Goal: Task Accomplishment & Management: Complete application form

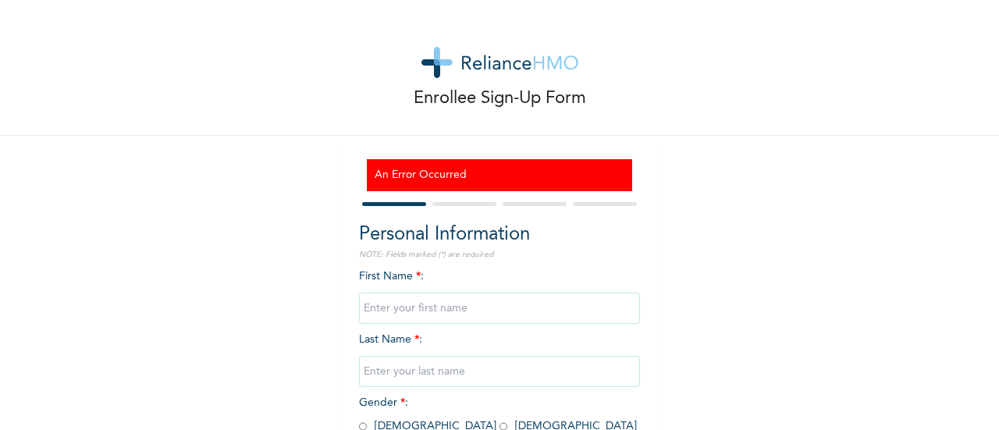
scroll to position [168, 0]
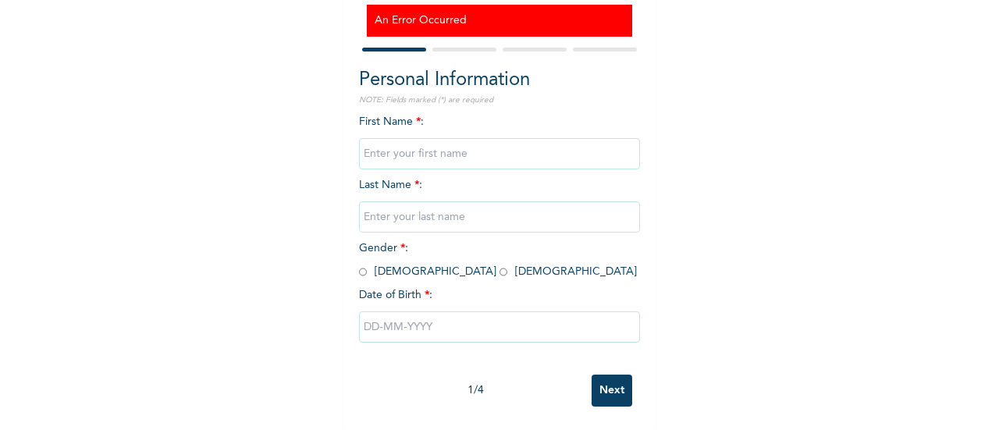
click at [420, 142] on input "text" at bounding box center [499, 153] width 281 height 31
type input "Confidence"
type input "Anyaorah"
click at [422, 263] on span "Gender * : [DEMOGRAPHIC_DATA] [DEMOGRAPHIC_DATA]" at bounding box center [498, 260] width 278 height 34
click at [500, 265] on input "radio" at bounding box center [504, 272] width 8 height 15
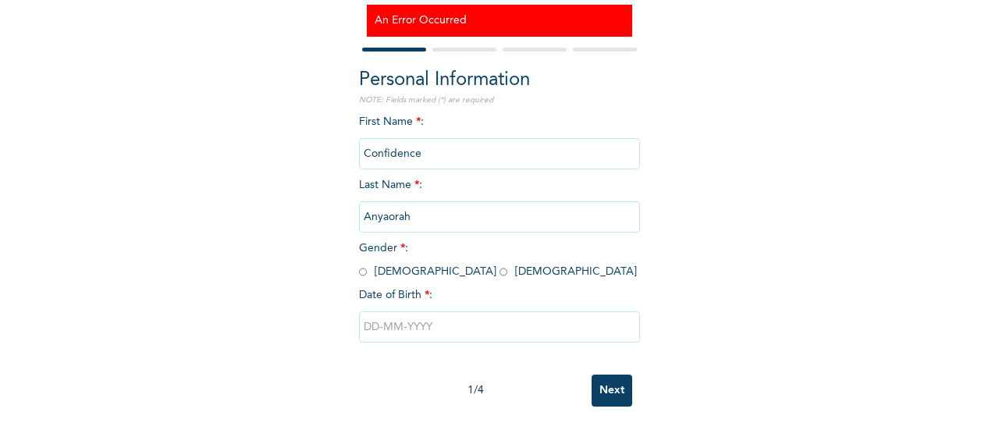
radio input "true"
click at [400, 316] on input "text" at bounding box center [499, 326] width 281 height 31
select select "9"
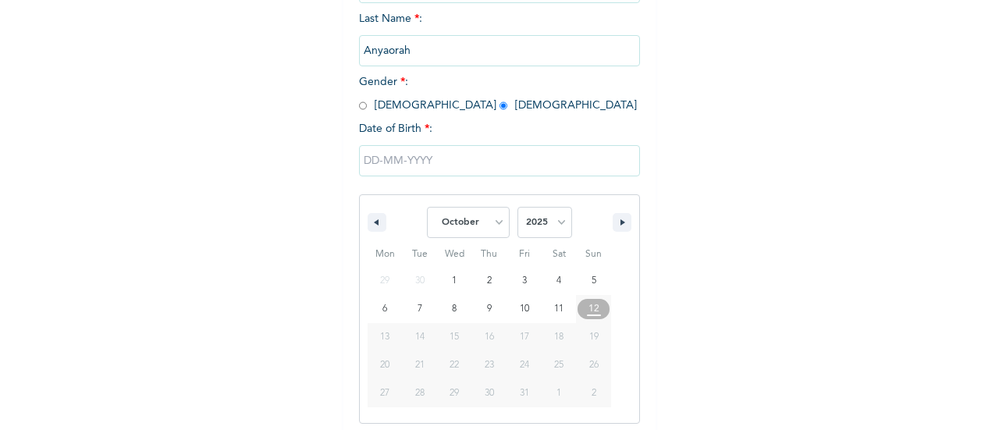
scroll to position [328, 0]
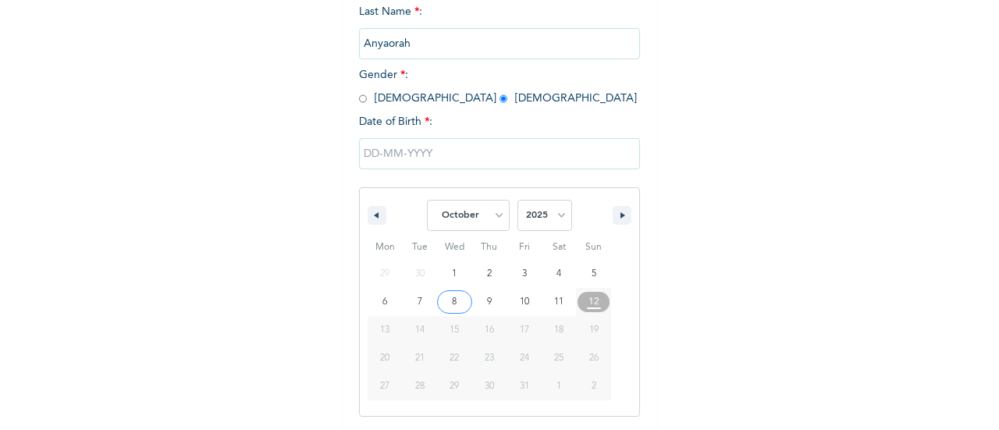
type input "[DATE]"
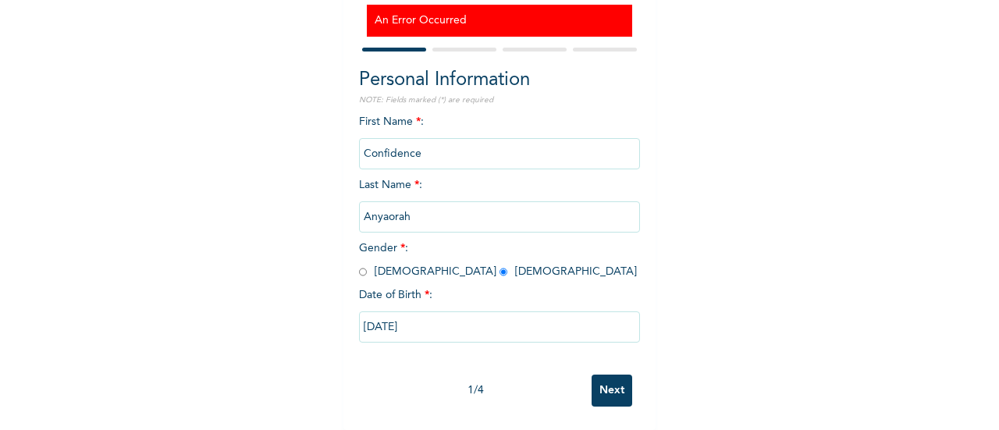
scroll to position [168, 0]
click at [604, 385] on input "Next" at bounding box center [612, 391] width 41 height 32
